Goal: Navigation & Orientation: Find specific page/section

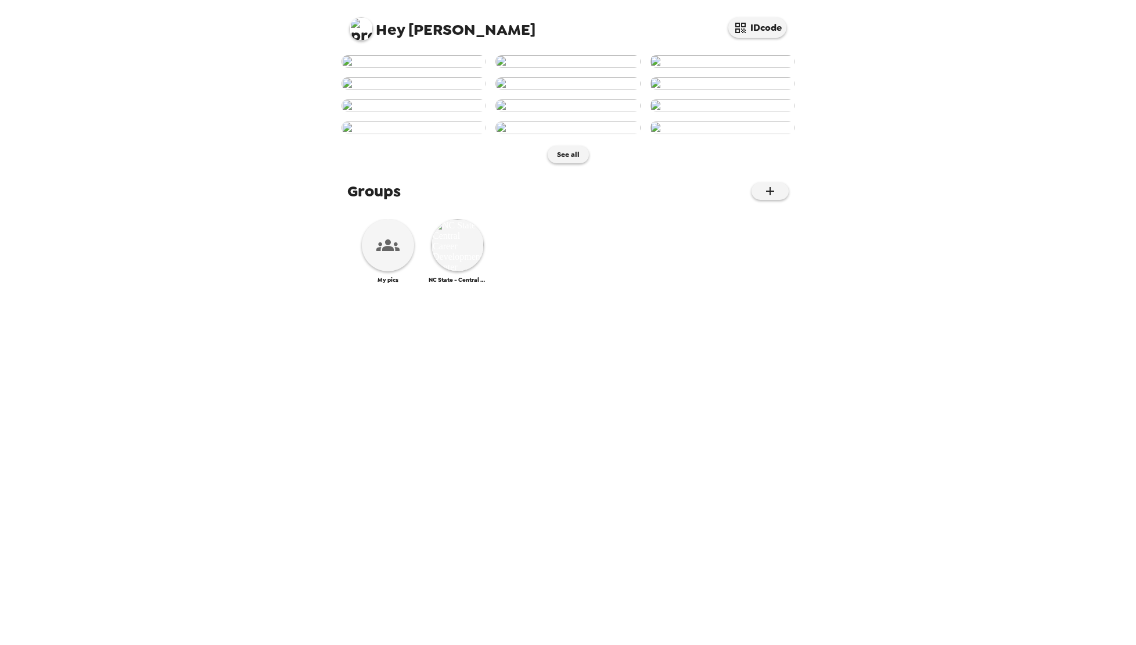
scroll to position [321, 0]
click at [457, 271] on img at bounding box center [458, 245] width 52 height 52
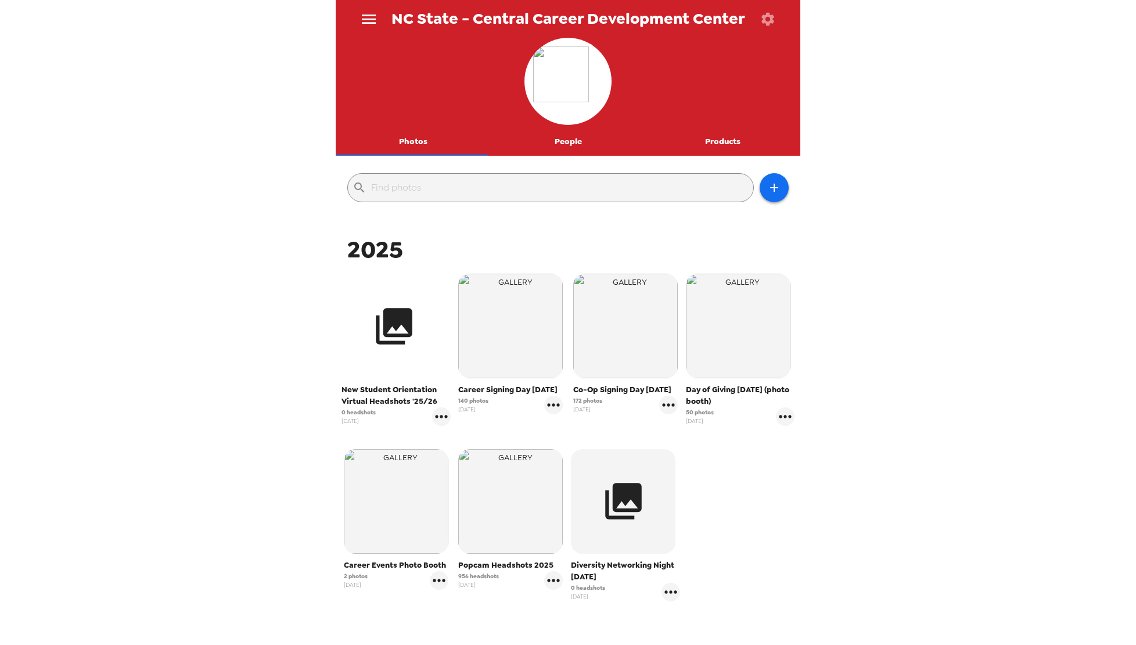
click at [409, 332] on icon "button" at bounding box center [394, 326] width 37 height 37
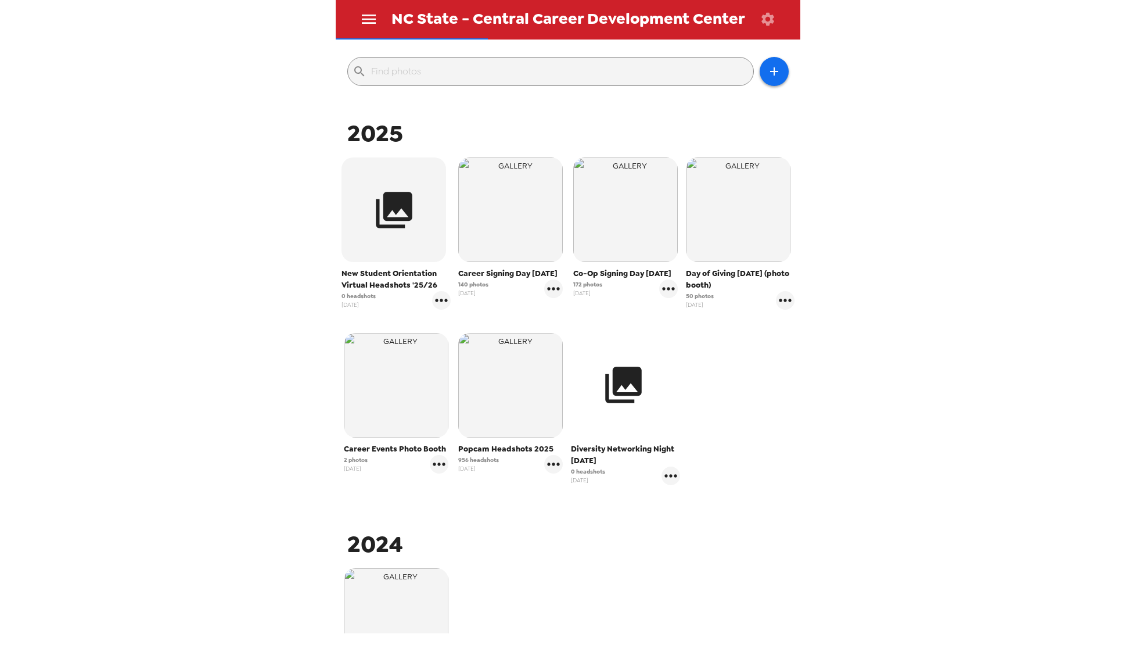
scroll to position [232, 0]
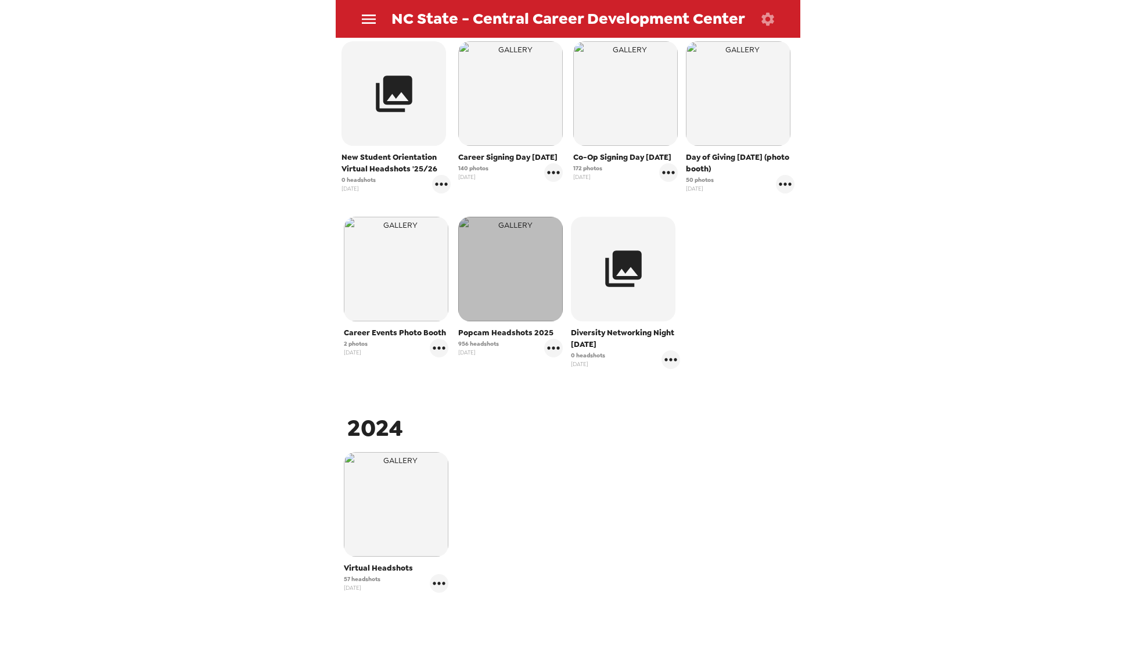
click at [499, 288] on img "button" at bounding box center [510, 269] width 105 height 105
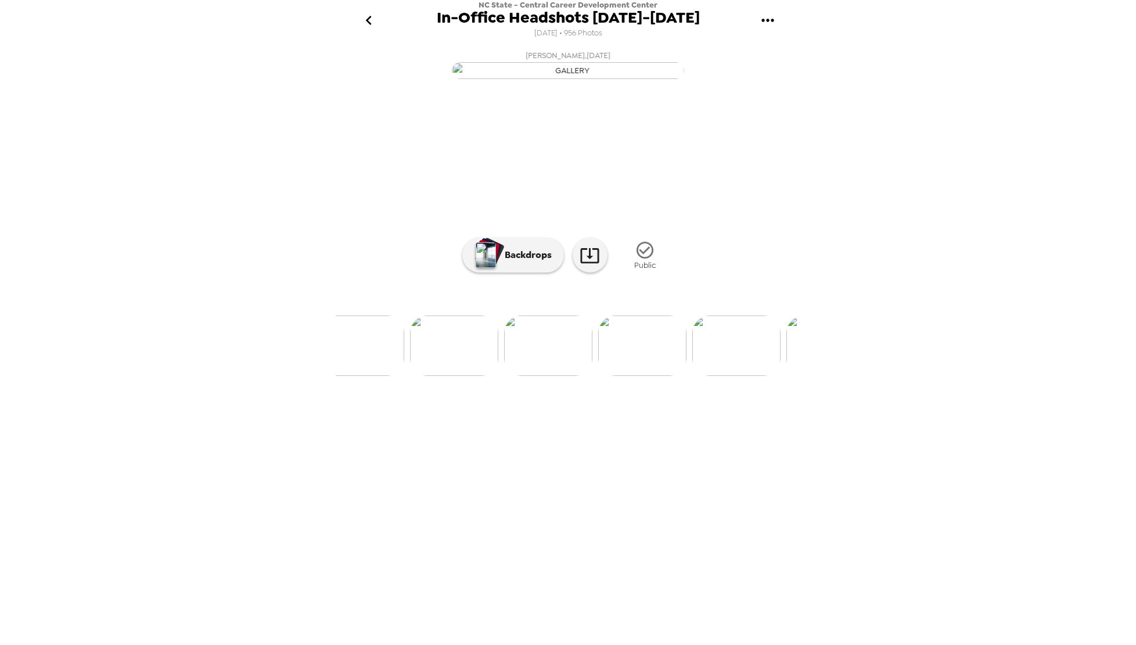
scroll to position [0, 325]
click at [369, 23] on icon "go back" at bounding box center [368, 20] width 6 height 9
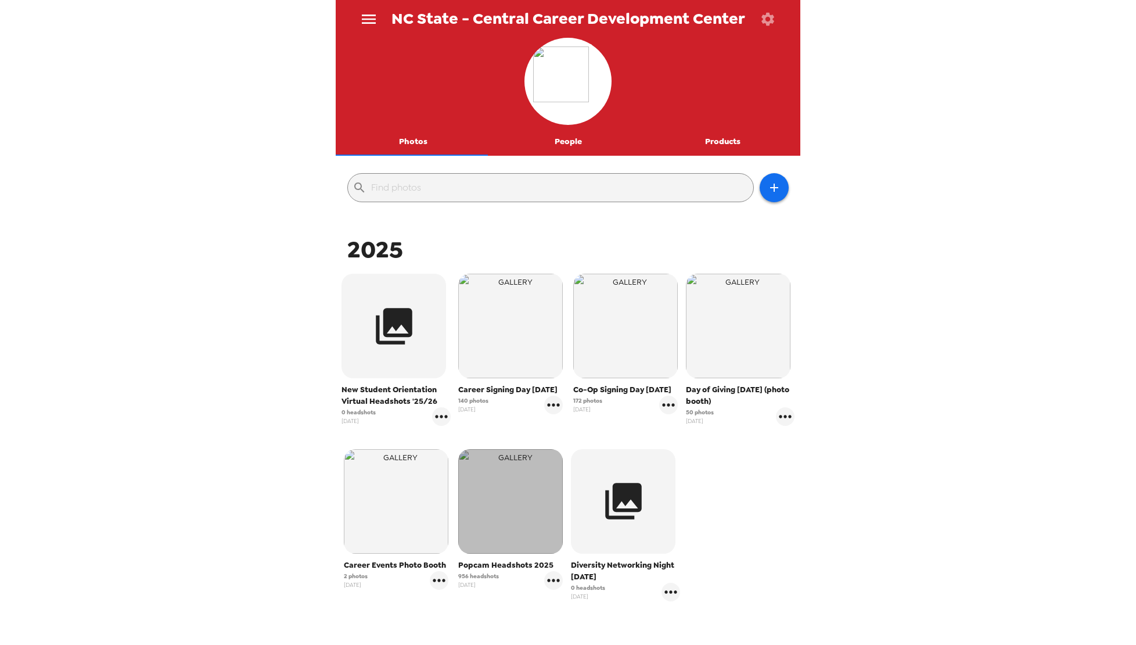
click at [519, 516] on img "button" at bounding box center [510, 501] width 105 height 105
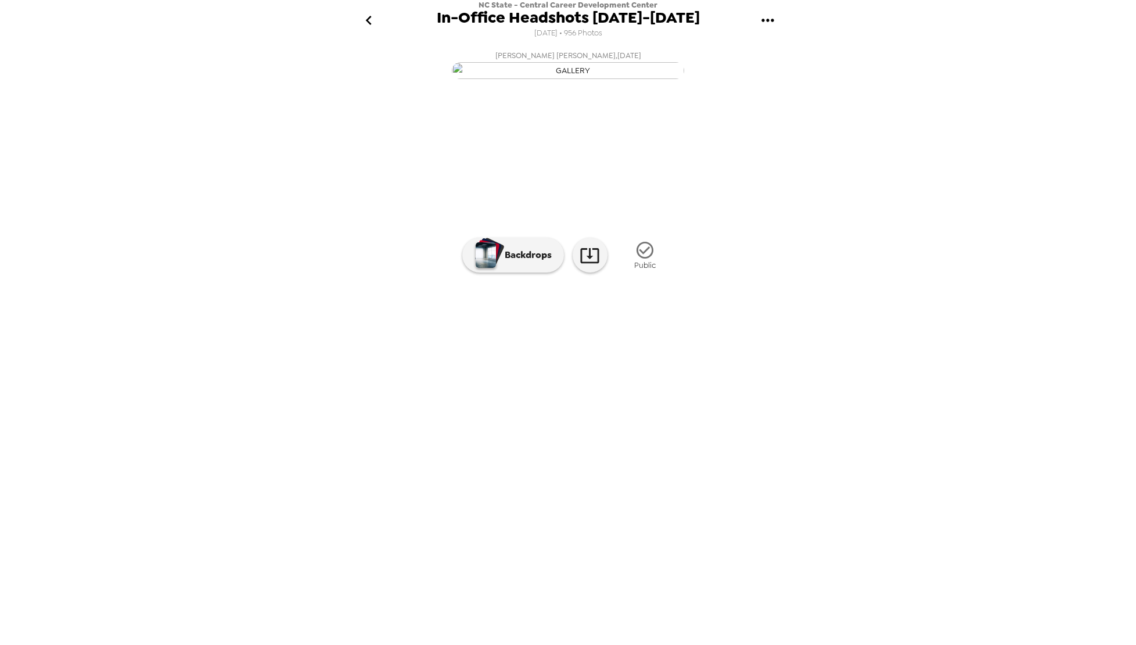
click at [769, 24] on icon "gallery menu" at bounding box center [768, 20] width 19 height 19
click at [912, 340] on div at bounding box center [568, 322] width 1136 height 645
click at [473, 376] on img at bounding box center [484, 345] width 88 height 60
